Goal: Navigation & Orientation: Find specific page/section

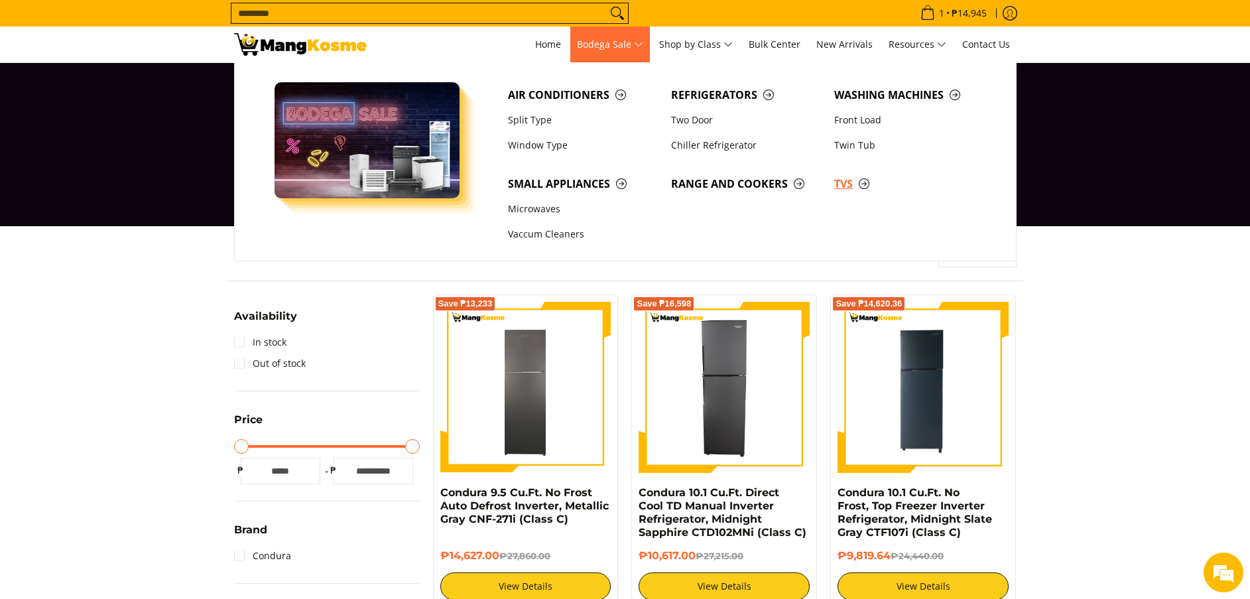
click at [838, 185] on span "TVs" at bounding box center [909, 184] width 150 height 17
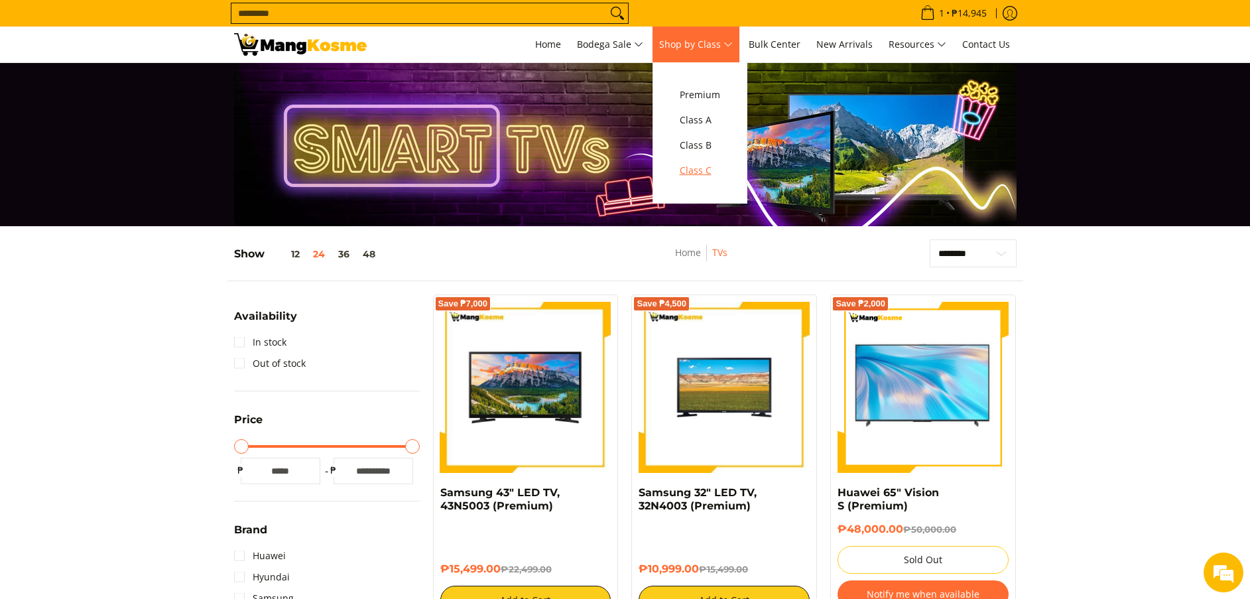
click at [720, 164] on span "Class C" at bounding box center [699, 170] width 40 height 17
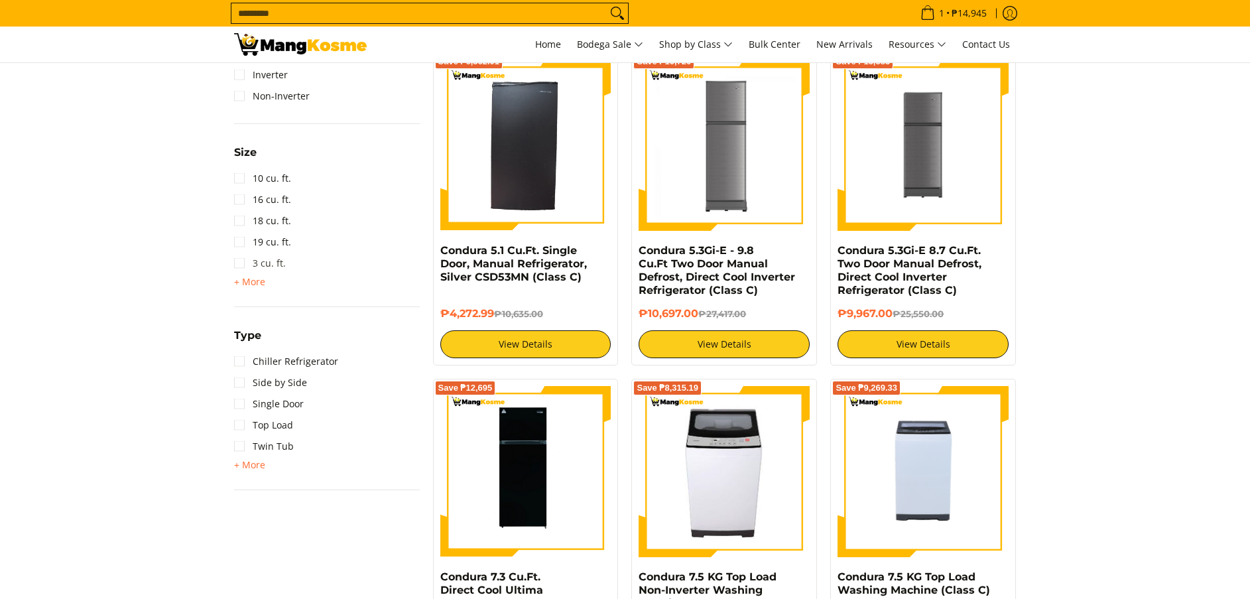
scroll to position [895, 0]
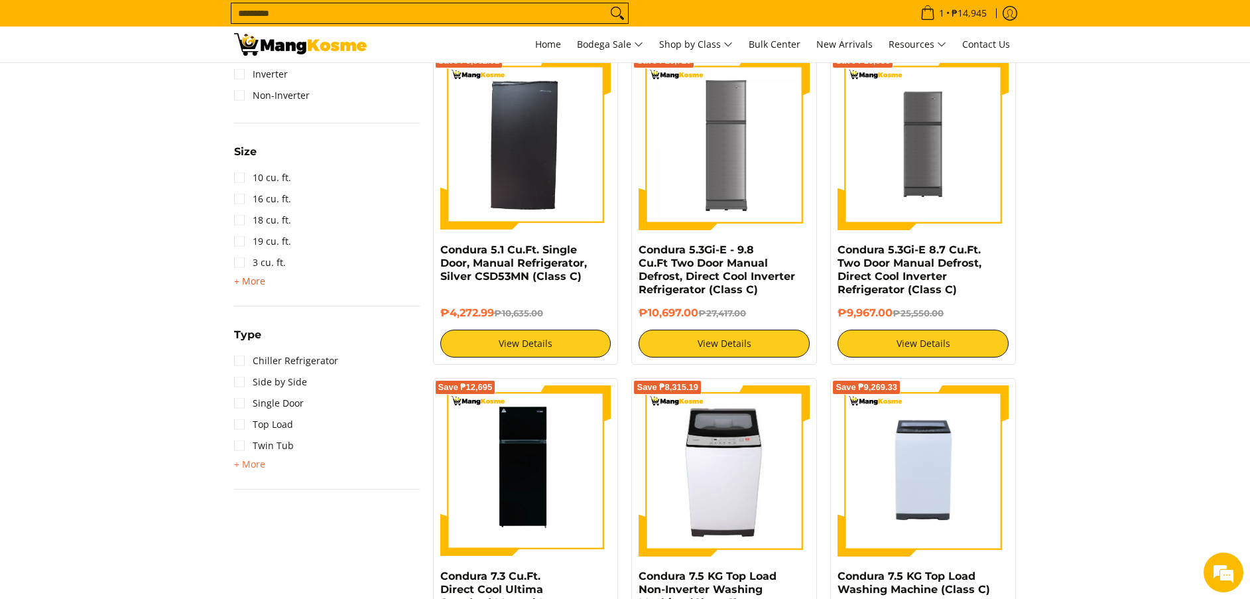
click at [256, 277] on span "+ More" at bounding box center [249, 281] width 31 height 11
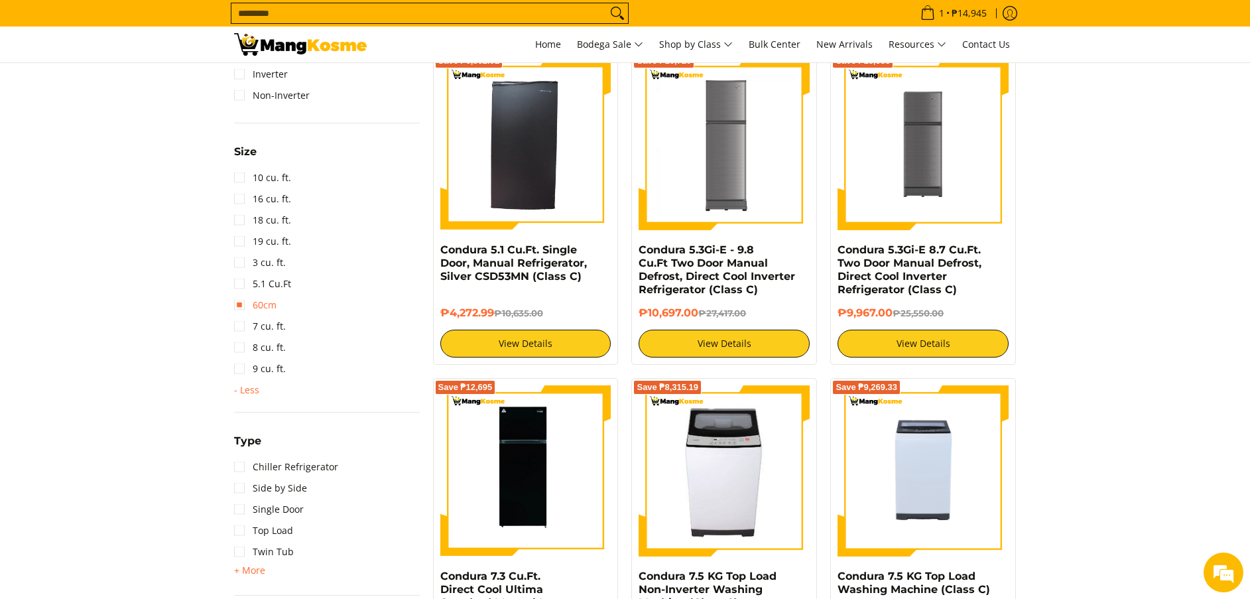
click at [269, 301] on link "60cm" at bounding box center [255, 304] width 42 height 21
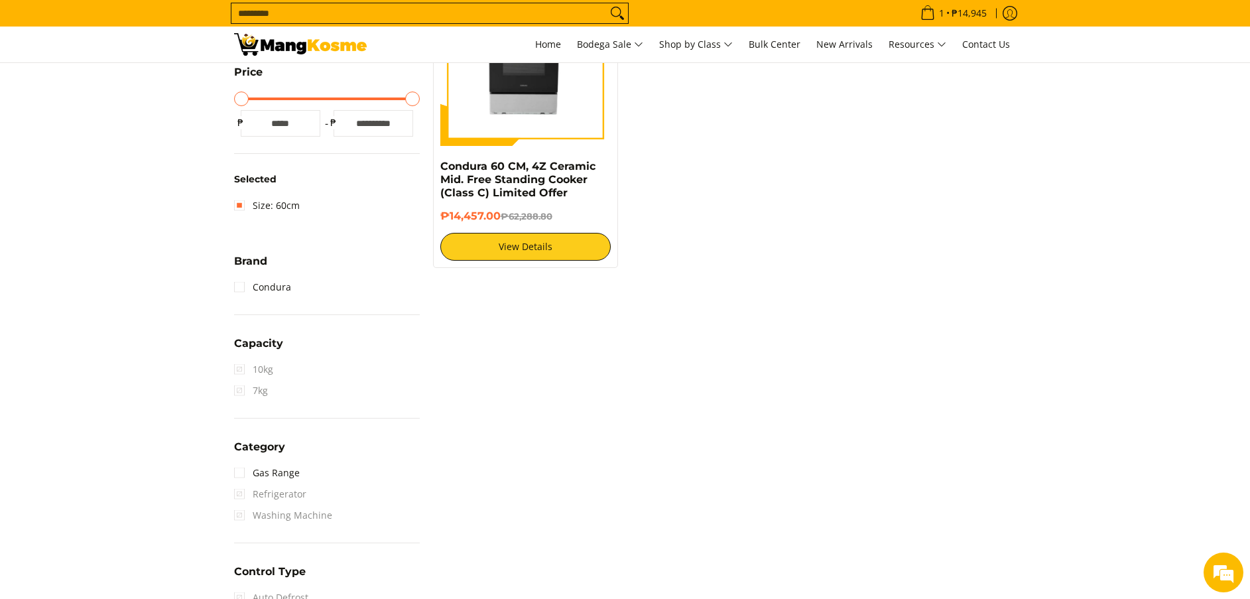
scroll to position [176, 0]
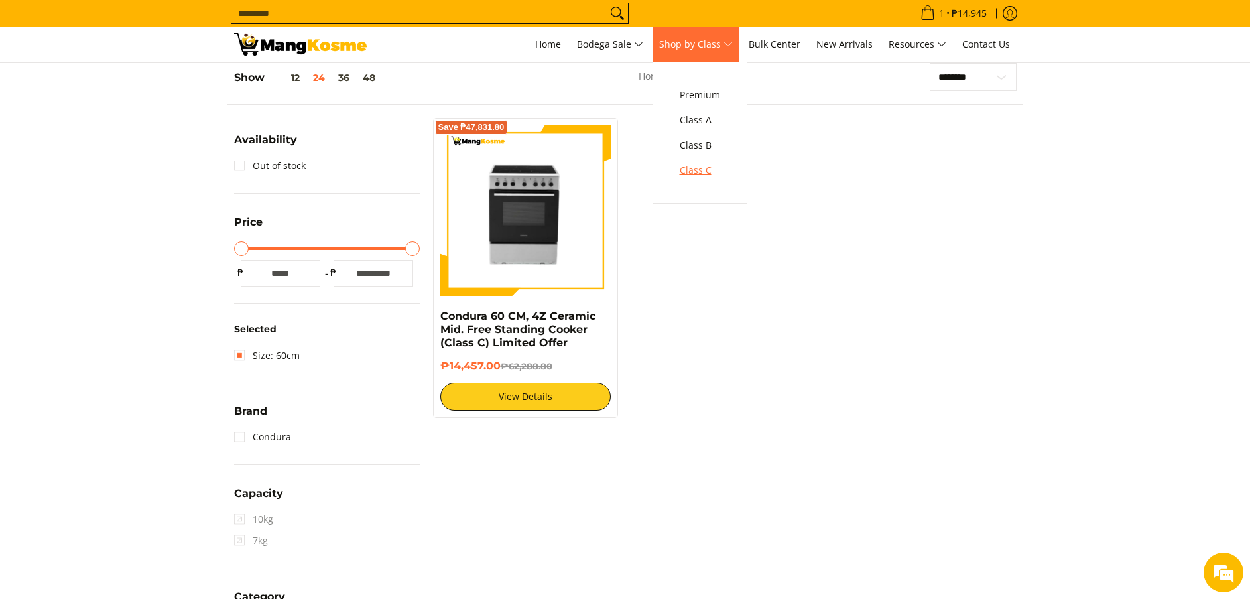
click at [713, 175] on span "Class C" at bounding box center [699, 170] width 40 height 17
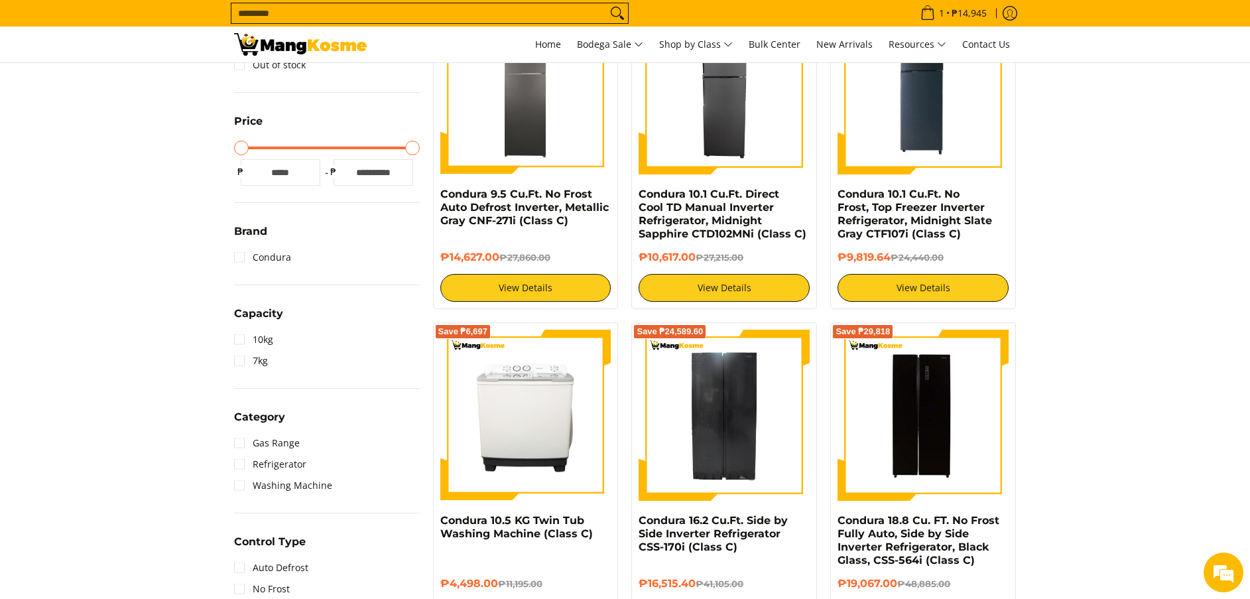
scroll to position [796, 0]
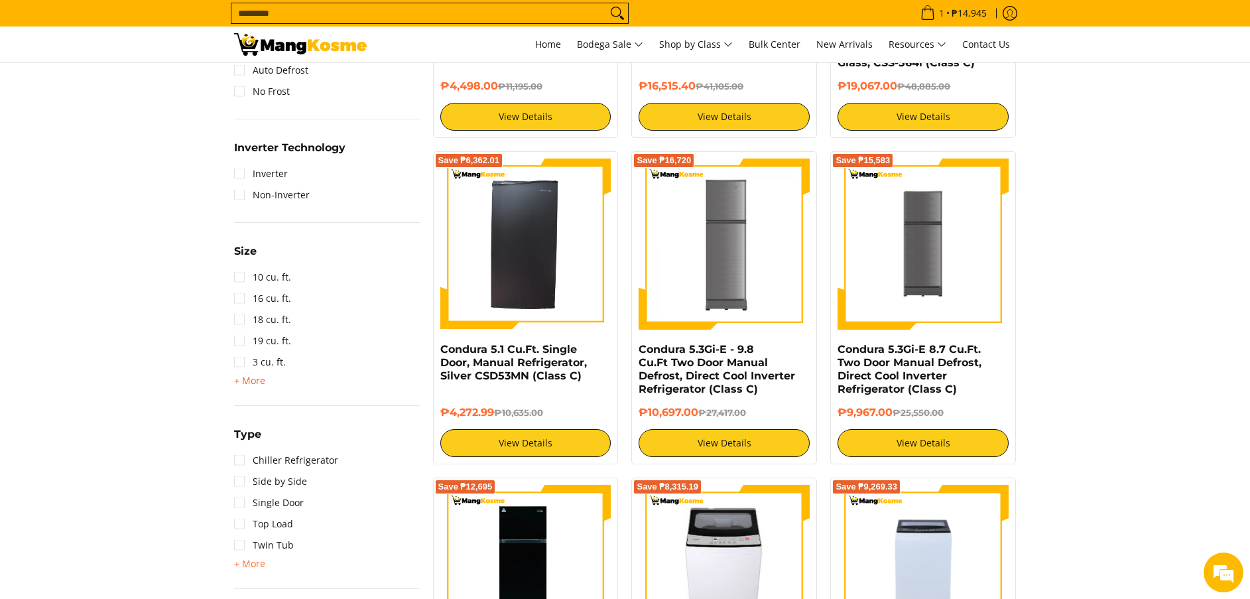
click at [245, 379] on span "+ More" at bounding box center [249, 380] width 31 height 11
